Goal: Entertainment & Leisure: Consume media (video, audio)

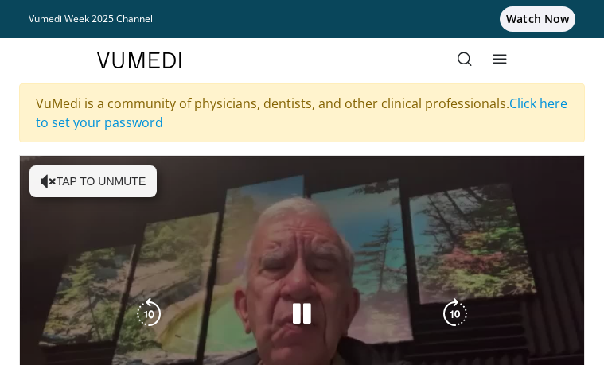
click at [299, 313] on icon "Video Player" at bounding box center [302, 314] width 32 height 32
click at [303, 313] on icon "Video Player" at bounding box center [302, 314] width 32 height 32
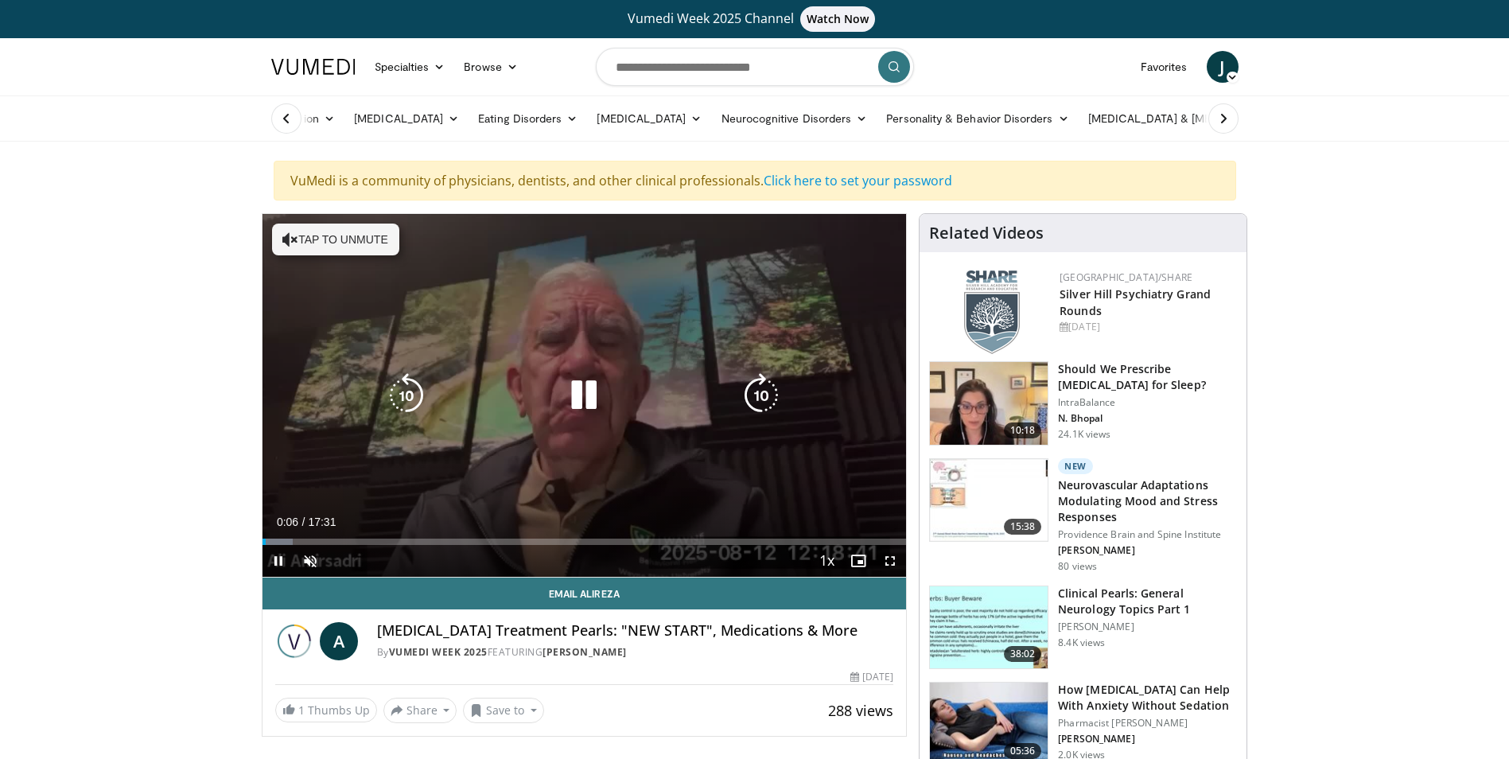
click at [354, 237] on button "Tap to unmute" at bounding box center [335, 240] width 127 height 32
